Goal: Task Accomplishment & Management: Manage account settings

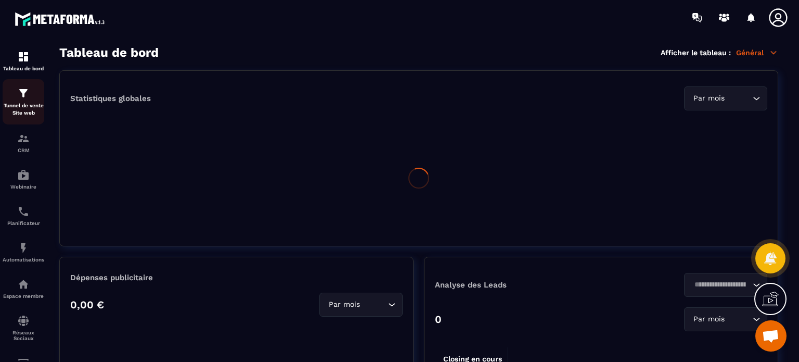
click at [33, 101] on div "Tunnel de vente Site web" at bounding box center [24, 102] width 42 height 30
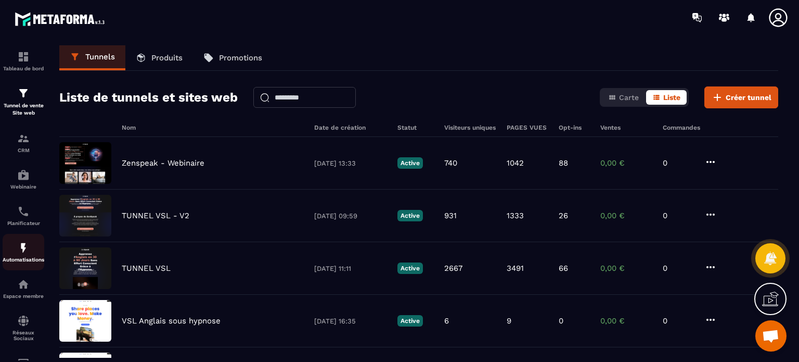
click at [27, 254] on img at bounding box center [23, 247] width 12 height 12
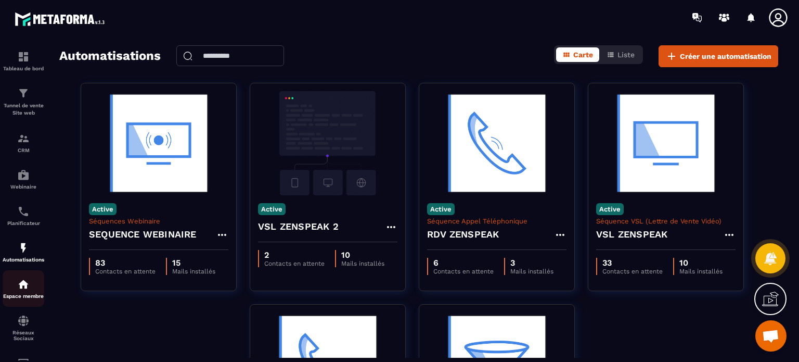
click at [29, 281] on img at bounding box center [23, 284] width 12 height 12
click at [22, 214] on img at bounding box center [23, 211] width 12 height 12
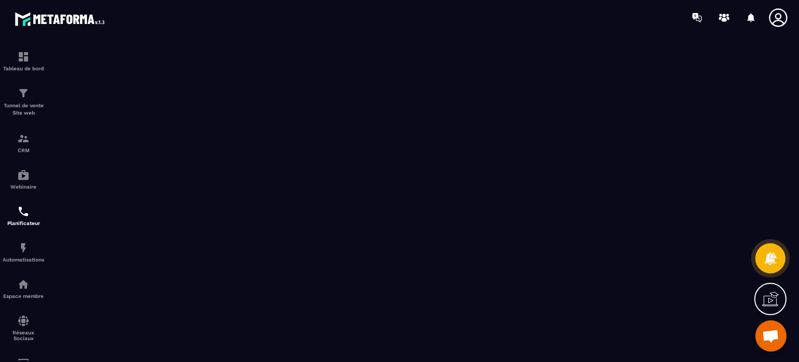
click at [774, 16] on icon at bounding box center [778, 17] width 21 height 21
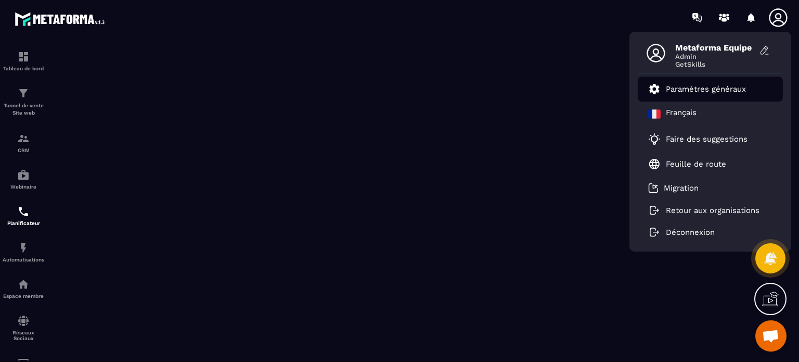
click at [695, 83] on link "Paramètres généraux" at bounding box center [697, 89] width 98 height 12
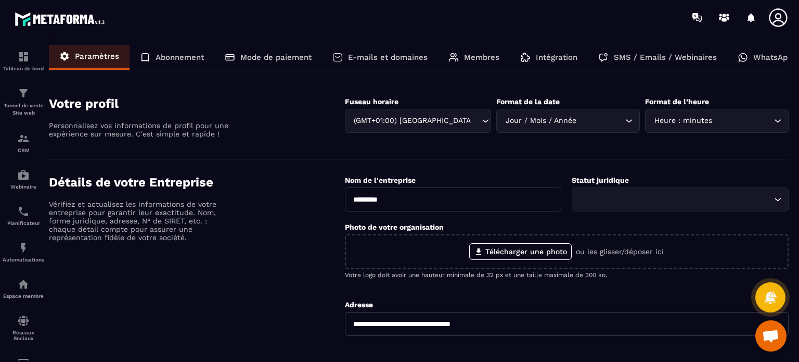
click at [562, 61] on p "Intégration" at bounding box center [557, 57] width 42 height 9
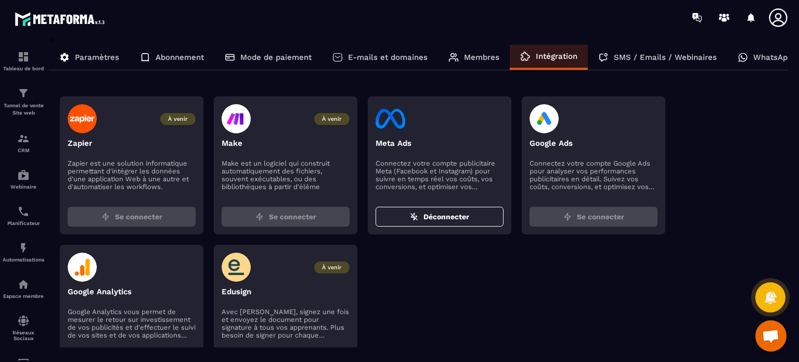
click at [483, 54] on p "Membres" at bounding box center [481, 57] width 35 height 9
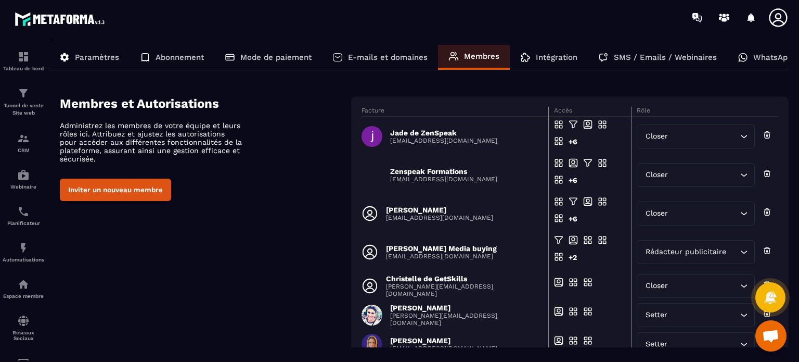
click at [300, 224] on div "Membres et Autorisations Administrez les membres de votre équipe et leurs rôles…" at bounding box center [424, 300] width 729 height 409
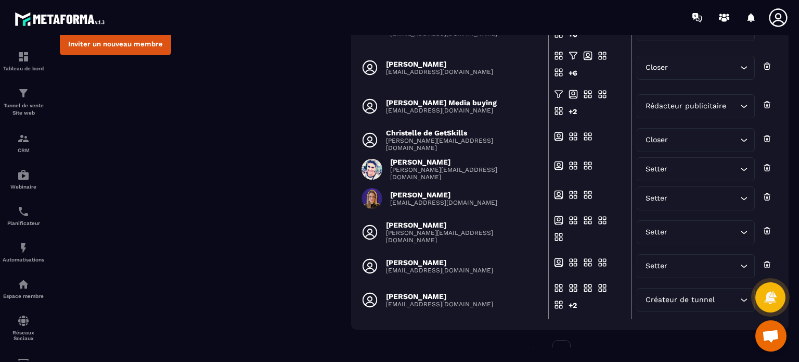
scroll to position [173, 0]
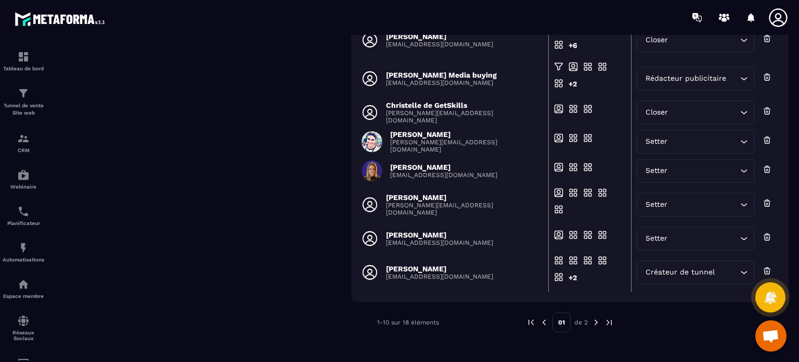
click at [595, 319] on img at bounding box center [596, 321] width 9 height 9
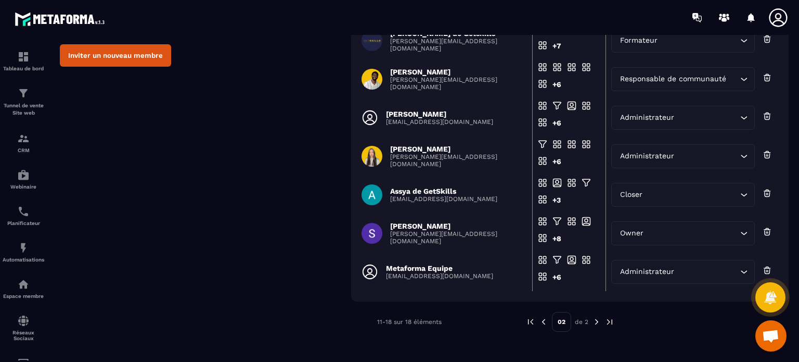
scroll to position [134, 0]
click at [329, 283] on div "Membres et Autorisations Administrez les membres de votre équipe et leurs rôles…" at bounding box center [424, 147] width 729 height 369
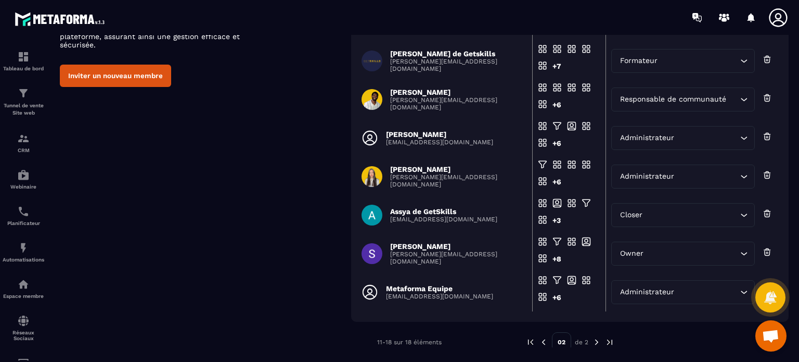
scroll to position [113, 0]
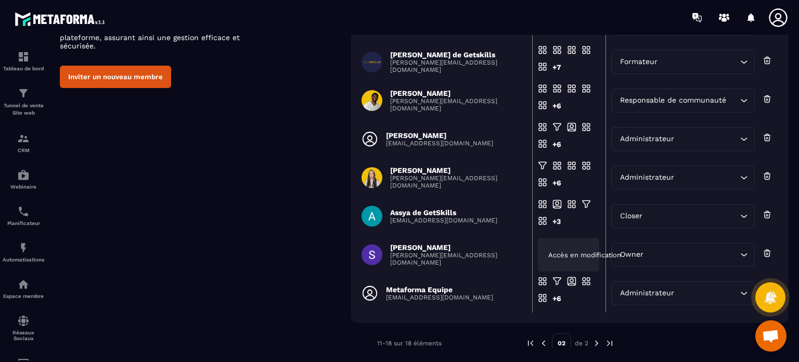
click at [555, 257] on span "Accès en modification" at bounding box center [584, 255] width 73 height 8
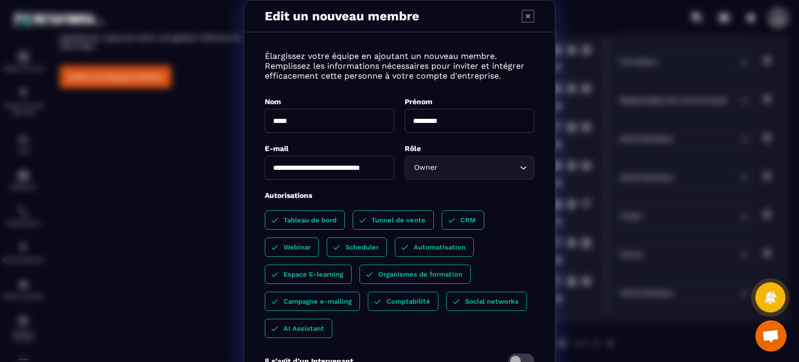
drag, startPoint x: 455, startPoint y: 120, endPoint x: 404, endPoint y: 122, distance: 51.0
click at [405, 122] on input "********" at bounding box center [470, 121] width 130 height 24
type input "****"
click at [524, 19] on icon "Modal window" at bounding box center [528, 16] width 12 height 12
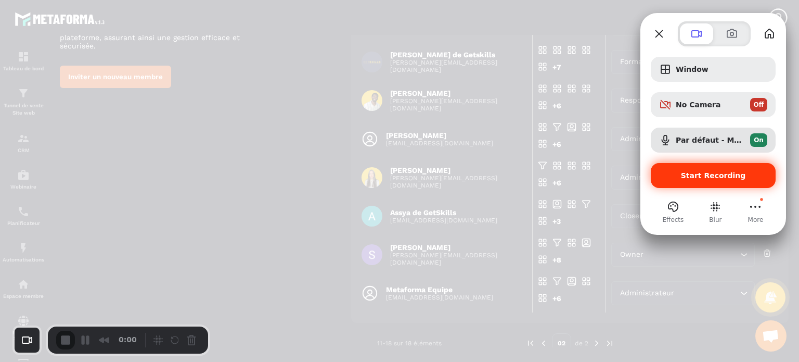
click at [691, 176] on span "Start Recording" at bounding box center [713, 175] width 65 height 8
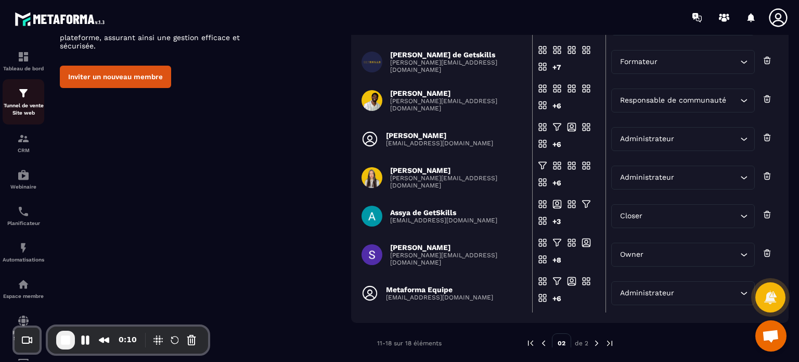
click at [21, 107] on p "Tunnel de vente Site web" at bounding box center [24, 109] width 42 height 15
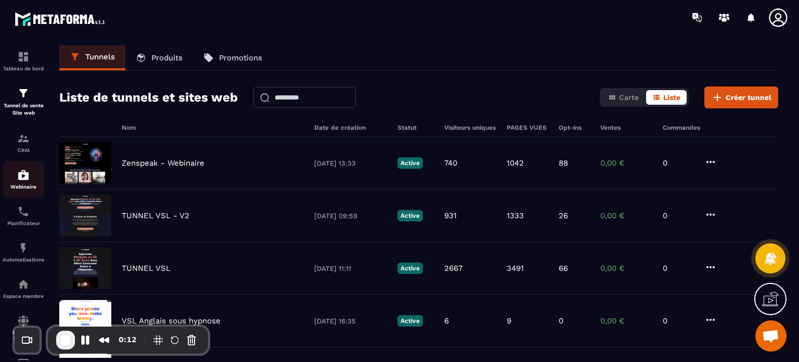
click at [24, 181] on img at bounding box center [23, 175] width 12 height 12
click at [27, 216] on img at bounding box center [23, 211] width 12 height 12
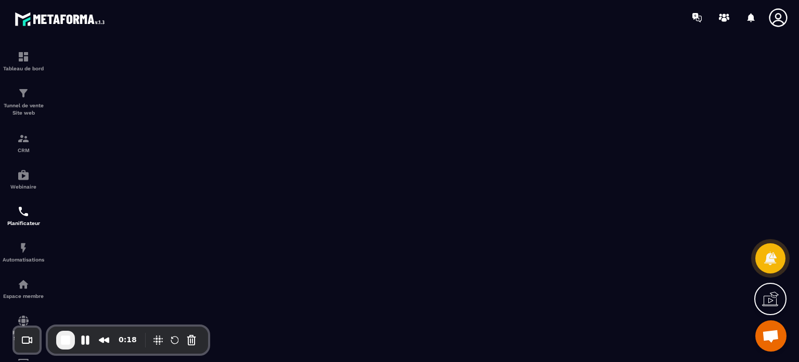
click at [784, 17] on icon at bounding box center [778, 17] width 21 height 21
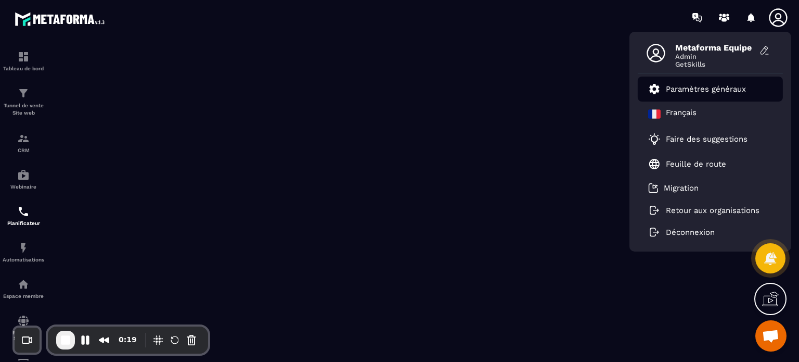
click at [695, 89] on p "Paramètres généraux" at bounding box center [706, 88] width 80 height 9
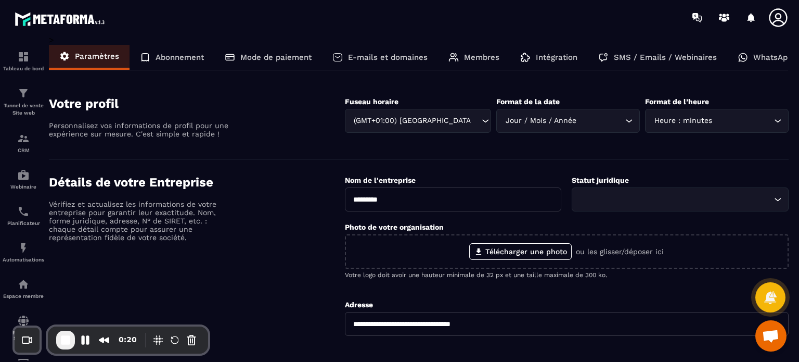
click at [479, 56] on p "Membres" at bounding box center [481, 57] width 35 height 9
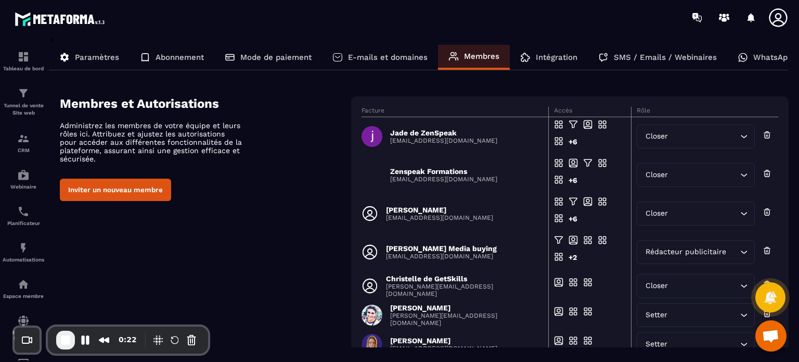
click at [296, 229] on div "Membres et Autorisations Administrez les membres de votre équipe et leurs rôles…" at bounding box center [424, 300] width 729 height 409
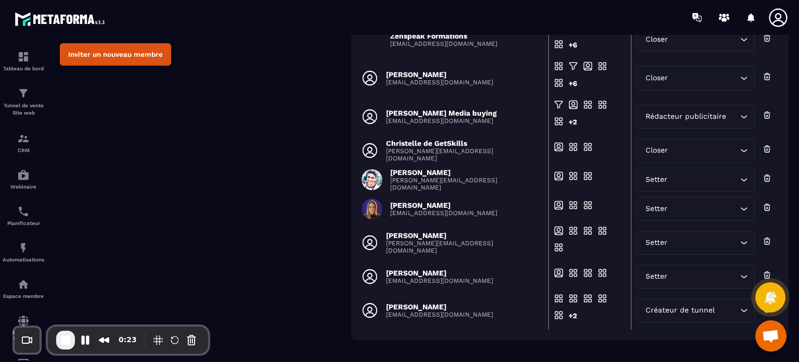
scroll to position [173, 0]
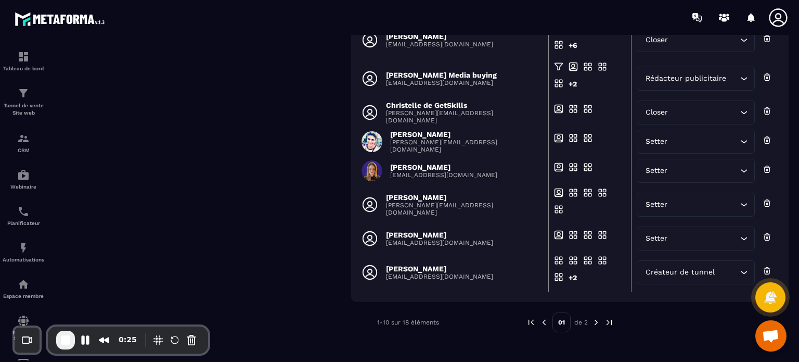
click at [593, 318] on img at bounding box center [596, 321] width 9 height 9
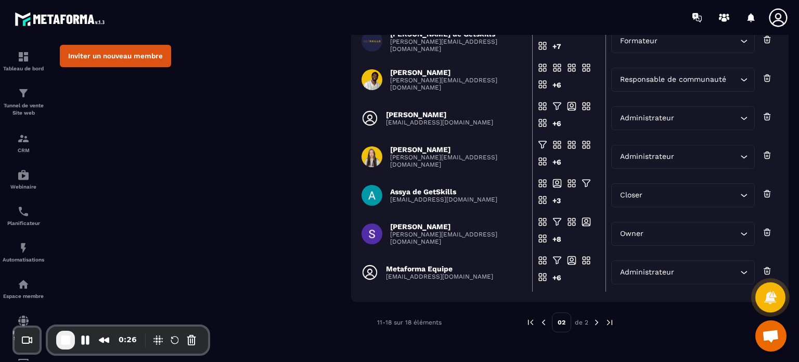
click at [594, 319] on img at bounding box center [596, 321] width 9 height 9
click at [592, 319] on img at bounding box center [596, 321] width 9 height 9
click at [427, 229] on p "[PERSON_NAME]" at bounding box center [458, 226] width 136 height 8
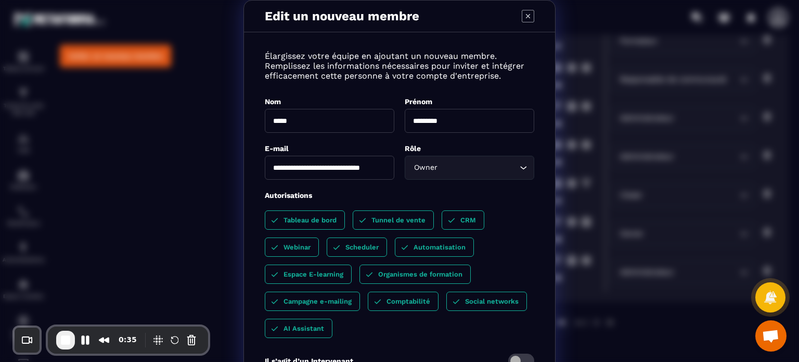
scroll to position [86, 0]
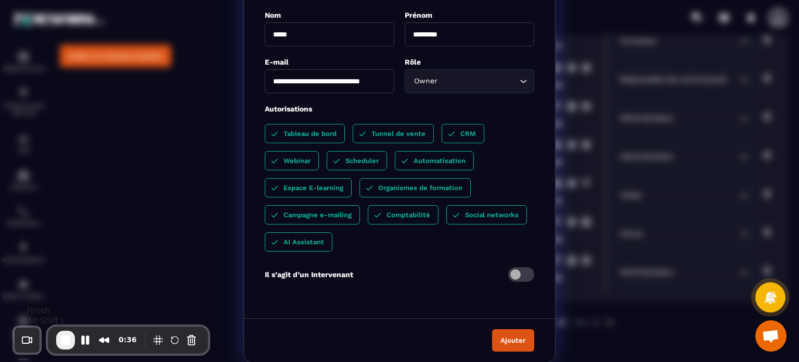
click at [69, 336] on span "End Recording" at bounding box center [65, 340] width 12 height 12
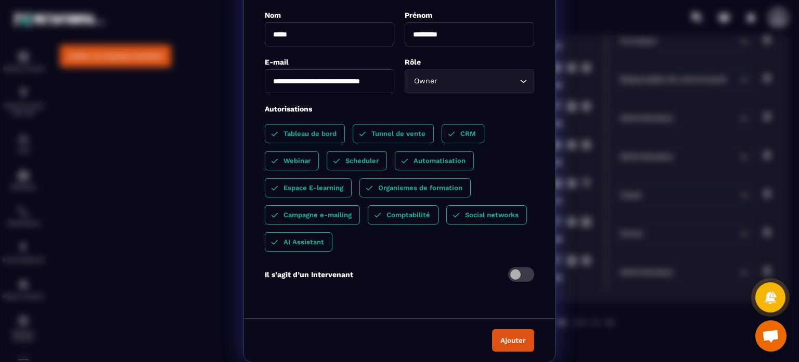
click at [348, 85] on input "**********" at bounding box center [330, 81] width 130 height 24
click at [654, 278] on div "**********" at bounding box center [399, 138] width 799 height 449
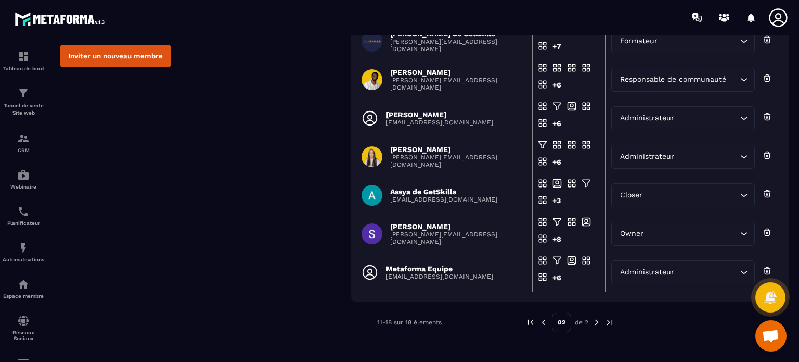
click at [283, 142] on div "Membres et Autorisations Administrez les membres de votre équipe et leurs rôles…" at bounding box center [424, 147] width 729 height 369
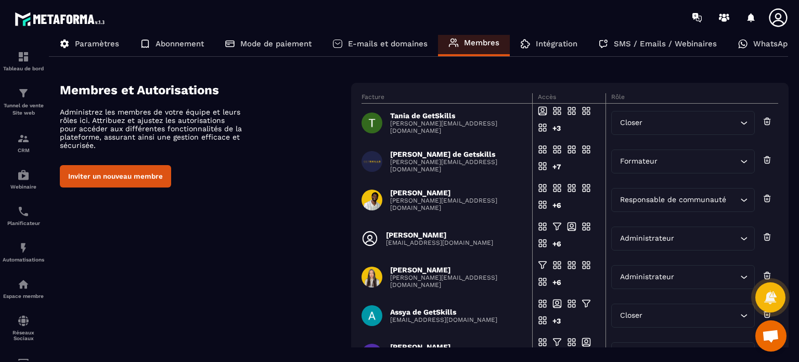
scroll to position [0, 0]
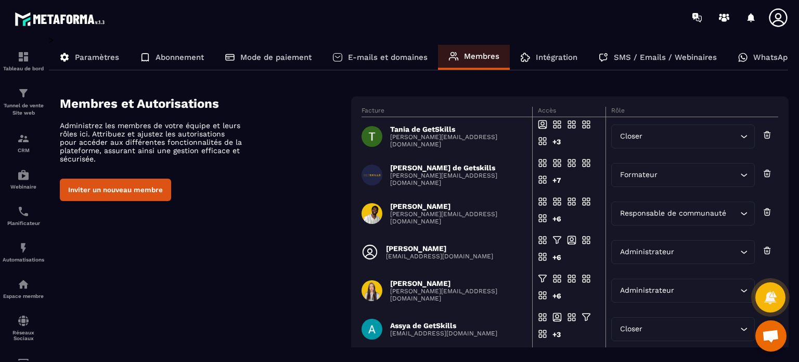
click at [770, 20] on icon at bounding box center [778, 17] width 18 height 18
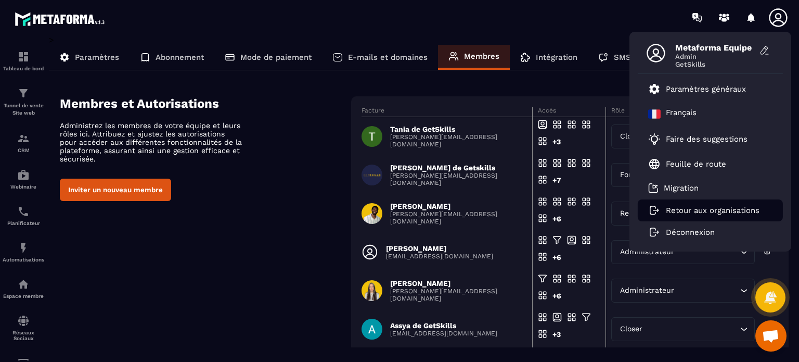
click at [673, 216] on li "Retour aux organisations" at bounding box center [710, 210] width 145 height 22
click at [674, 211] on p "Retour aux organisations" at bounding box center [713, 210] width 94 height 9
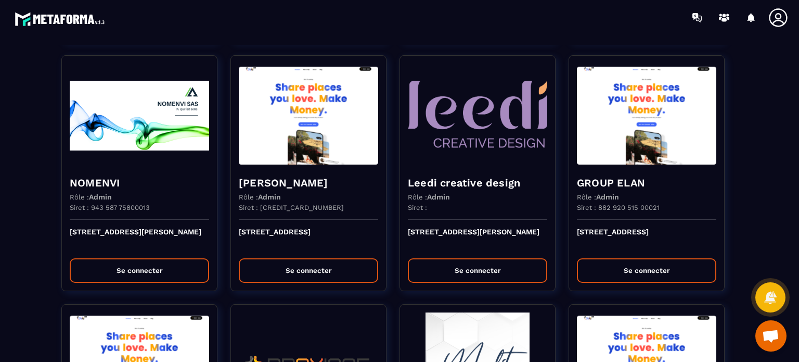
scroll to position [2581, 0]
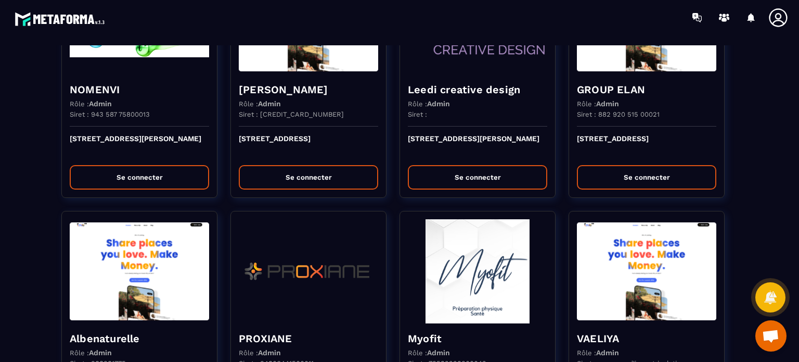
click at [0, 245] on section "Migration Metaforma Rôle : Owner Siret : Metaforma Se connecter Happy Girls Rôl…" at bounding box center [399, 198] width 799 height 327
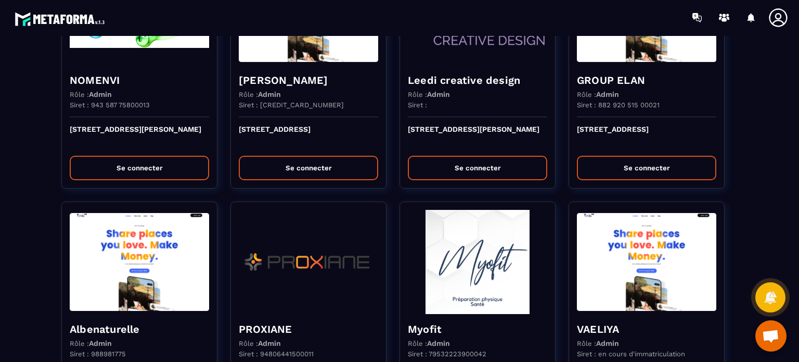
scroll to position [10, 0]
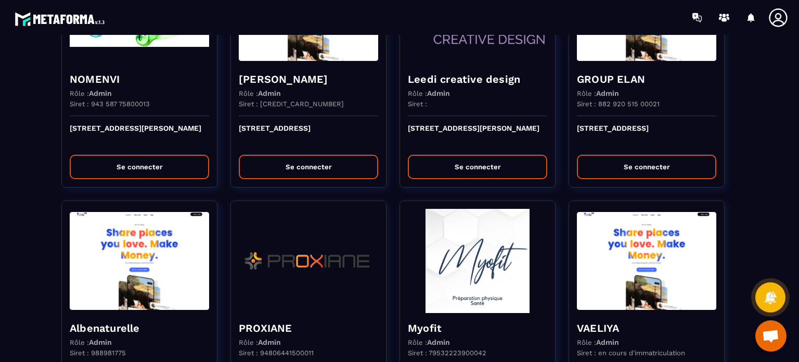
click at [0, 217] on section "Migration Metaforma Rôle : Owner Siret : Metaforma Se connecter Happy Girls Rôl…" at bounding box center [399, 198] width 799 height 327
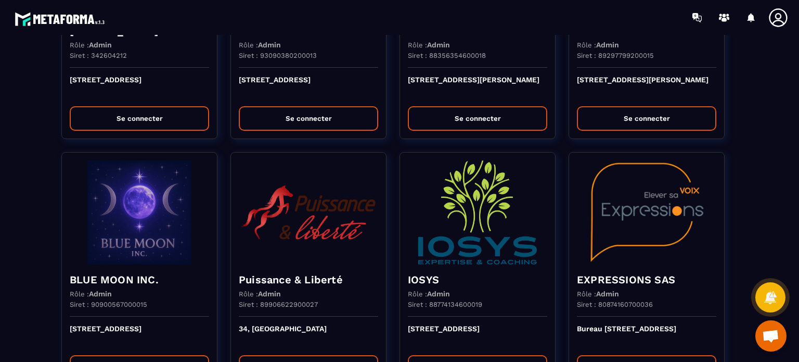
scroll to position [3127, 0]
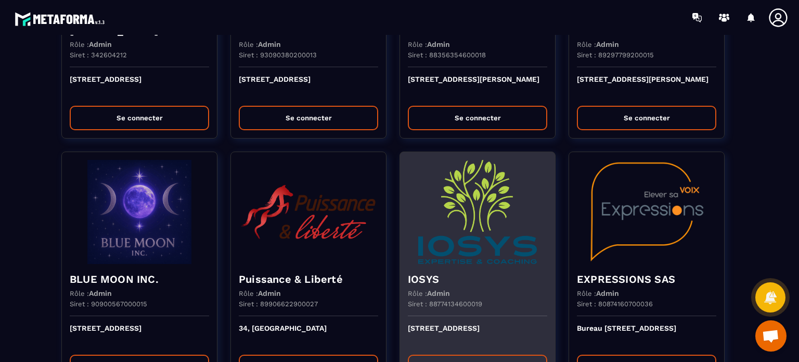
click at [497, 228] on img at bounding box center [477, 212] width 139 height 104
